Goal: Navigation & Orientation: Find specific page/section

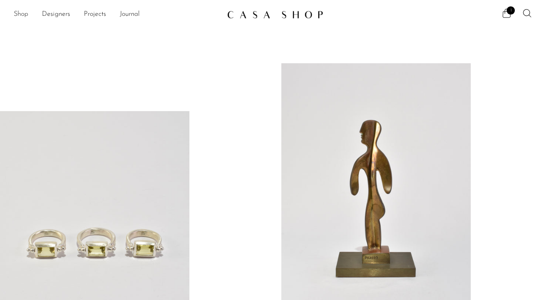
click at [20, 14] on link "Shop" at bounding box center [21, 14] width 15 height 11
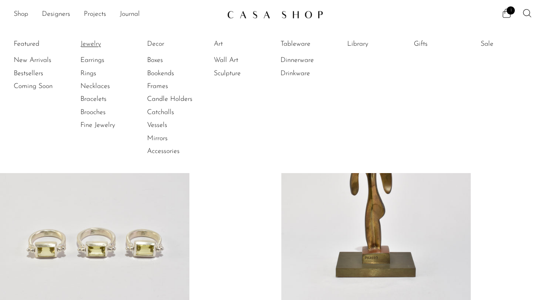
click at [84, 44] on link "Jewelry" at bounding box center [112, 43] width 64 height 9
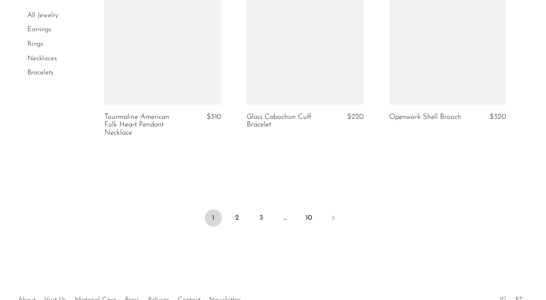
scroll to position [2429, 0]
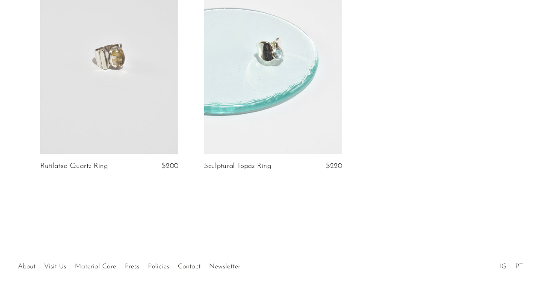
scroll to position [579, 0]
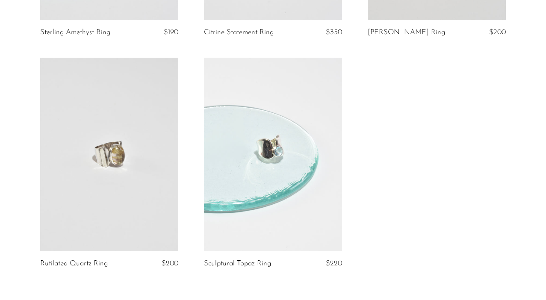
scroll to position [604, 0]
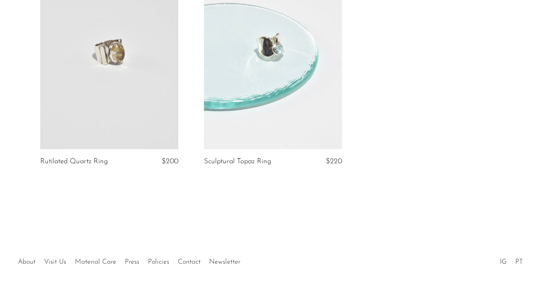
scroll to position [587, 0]
